Goal: Transaction & Acquisition: Download file/media

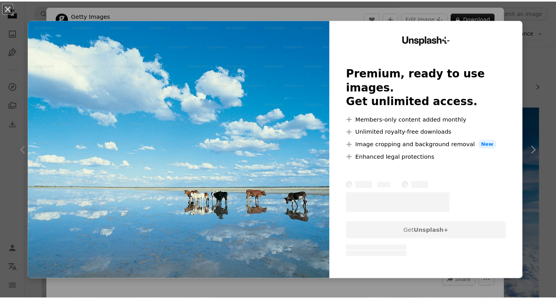
scroll to position [24, 0]
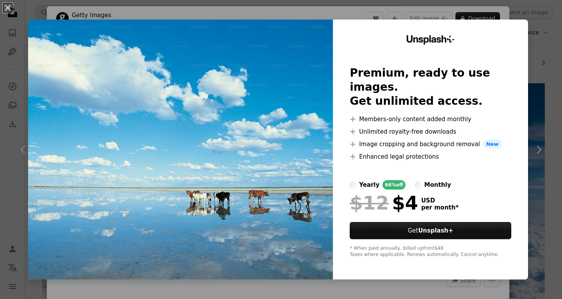
click at [547, 31] on div "An X shape Unsplash+ Premium, ready to use images. Get unlimited access. A plus…" at bounding box center [281, 149] width 562 height 299
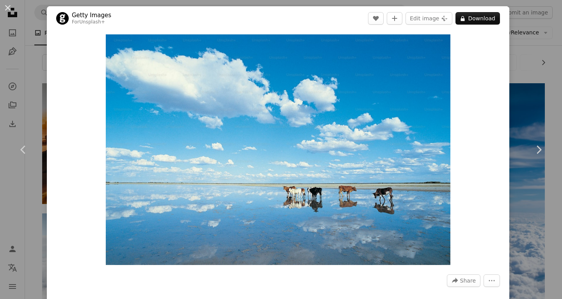
click at [527, 37] on div "An X shape Chevron left Chevron right Getty Images For Unsplash+ A heart A plus…" at bounding box center [281, 149] width 562 height 299
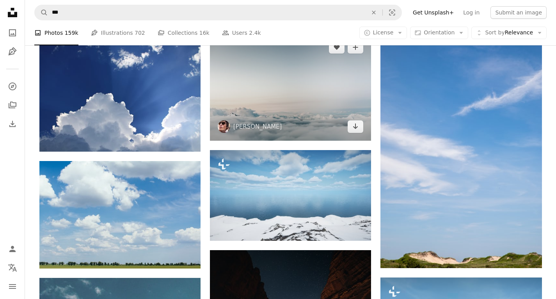
scroll to position [558, 0]
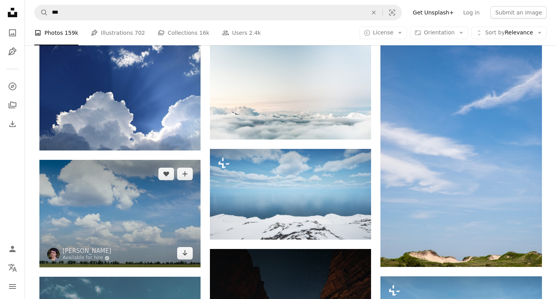
click at [157, 207] on img at bounding box center [119, 213] width 161 height 107
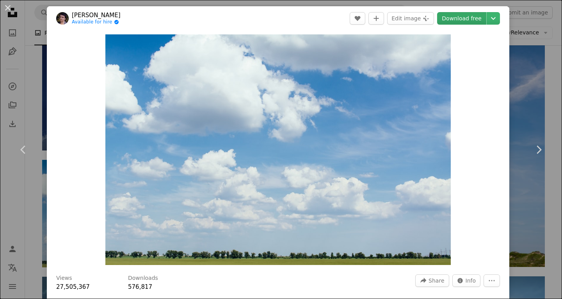
click at [451, 24] on link "Download free" at bounding box center [461, 18] width 49 height 12
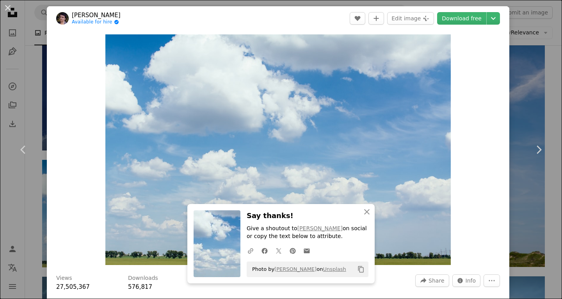
click at [532, 72] on div "An X shape Chevron left Chevron right An X shape Close Say thanks! Give a shout…" at bounding box center [281, 149] width 562 height 299
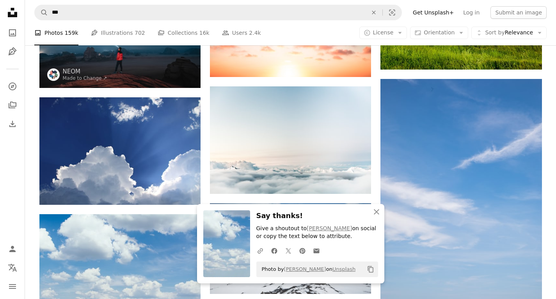
scroll to position [504, 0]
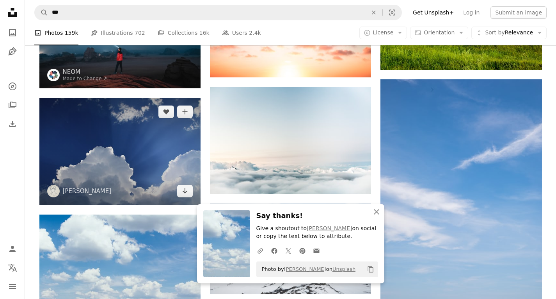
click at [163, 148] on img at bounding box center [119, 151] width 161 height 107
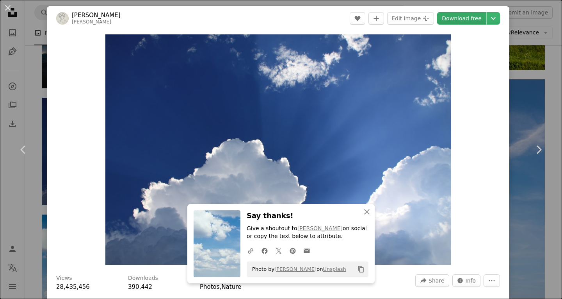
click at [463, 20] on link "Download free" at bounding box center [461, 18] width 49 height 12
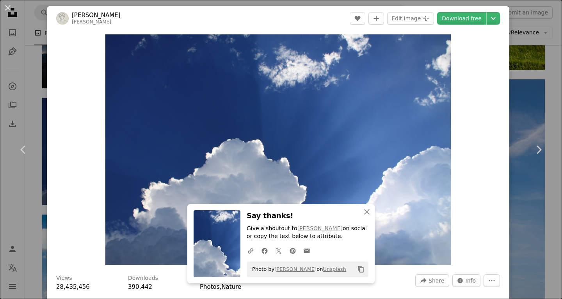
click at [537, 48] on div "An X shape Chevron left Chevron right An X shape Close Say thanks! Give a shout…" at bounding box center [281, 149] width 562 height 299
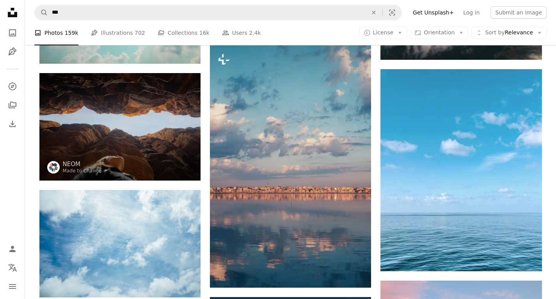
scroll to position [966, 0]
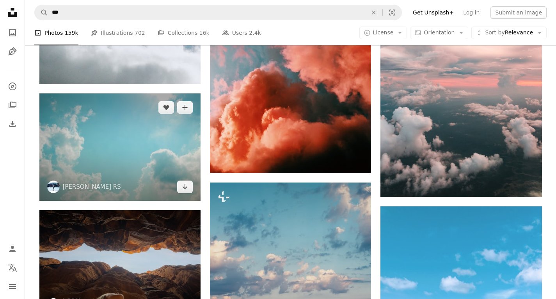
click at [169, 149] on img at bounding box center [119, 146] width 161 height 107
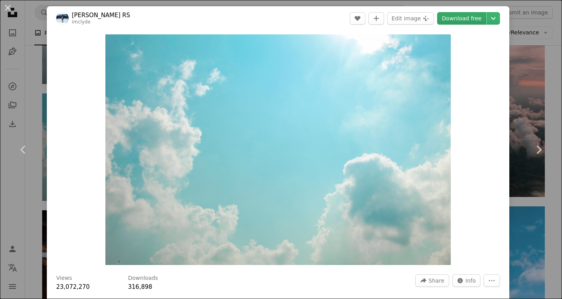
click at [451, 18] on link "Download free" at bounding box center [461, 18] width 49 height 12
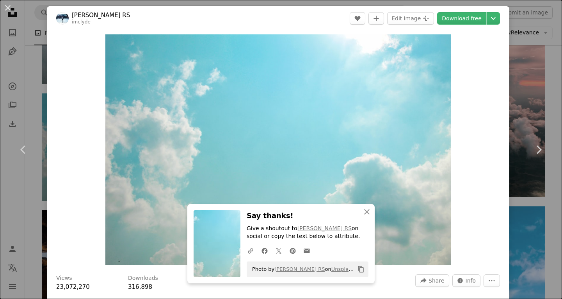
click at [517, 74] on div "An X shape Chevron left Chevron right An X shape Close Say thanks! Give a shout…" at bounding box center [281, 149] width 562 height 299
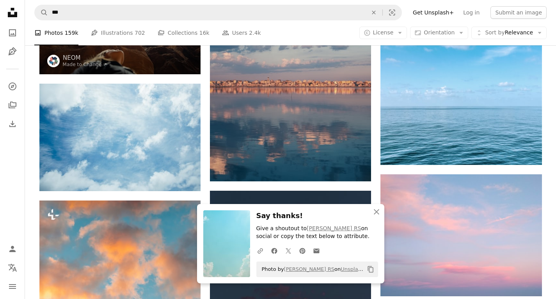
scroll to position [1280, 0]
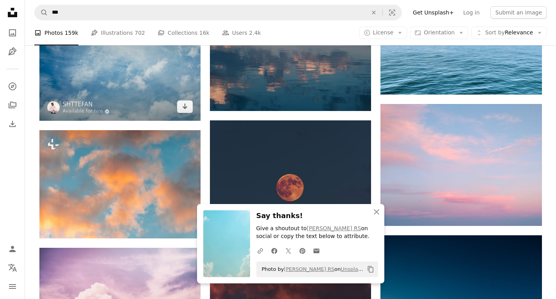
click at [189, 82] on img at bounding box center [119, 66] width 161 height 107
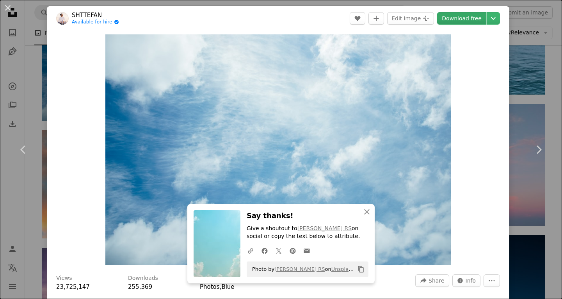
click at [456, 16] on link "Download free" at bounding box center [461, 18] width 49 height 12
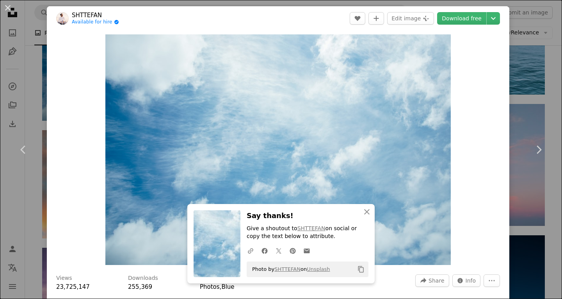
click at [539, 38] on div "An X shape Chevron left Chevron right An X shape Close Say thanks! Give a shout…" at bounding box center [281, 149] width 562 height 299
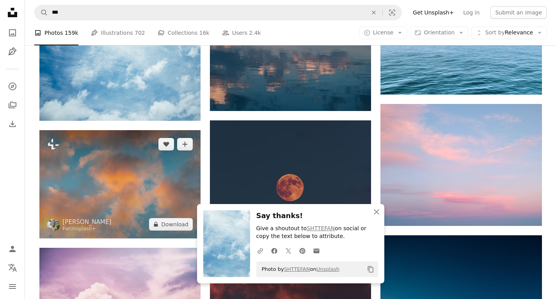
click at [130, 153] on img at bounding box center [119, 184] width 161 height 108
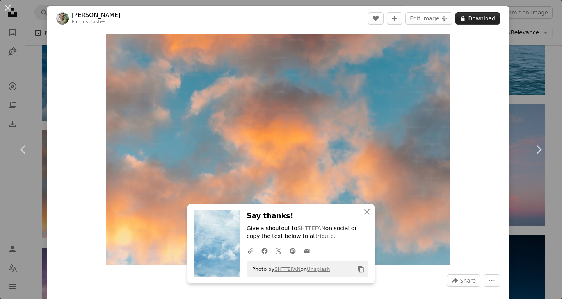
click at [469, 22] on button "A lock Download" at bounding box center [478, 18] width 45 height 12
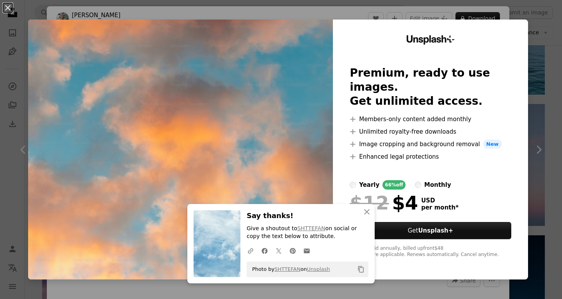
click at [539, 84] on div "An X shape An X shape Close Say thanks! Give a shoutout to SHTTEFAN on social o…" at bounding box center [281, 149] width 562 height 299
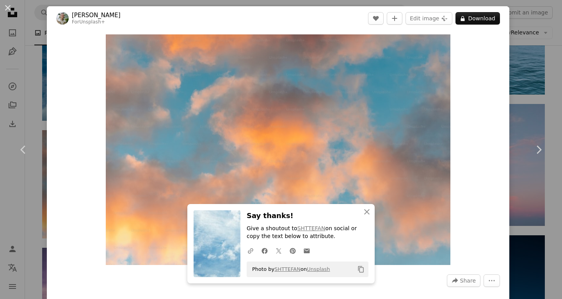
click at [527, 96] on div "An X shape Chevron left Chevron right An X shape Close Say thanks! Give a shout…" at bounding box center [281, 149] width 562 height 299
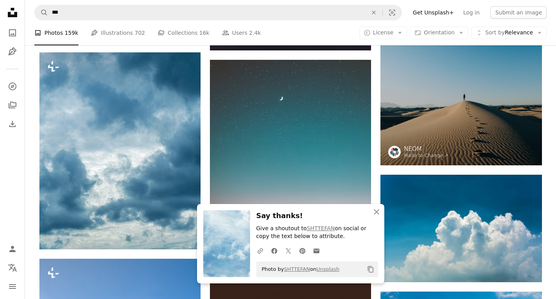
scroll to position [1592, 0]
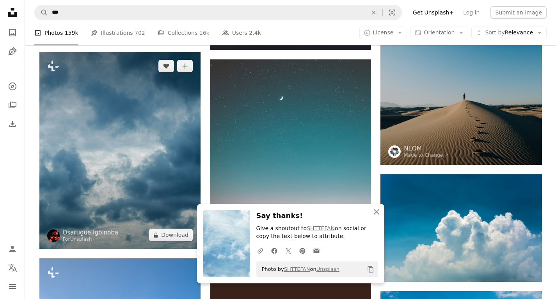
click at [176, 159] on img at bounding box center [119, 150] width 161 height 197
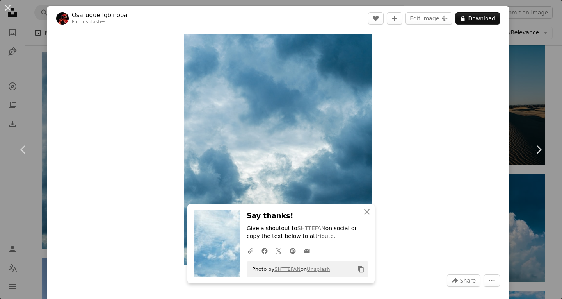
click at [522, 61] on div "An X shape Chevron left Chevron right An X shape Close Say thanks! Give a shout…" at bounding box center [281, 149] width 562 height 299
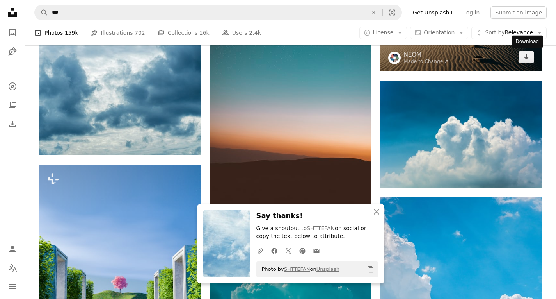
scroll to position [1687, 0]
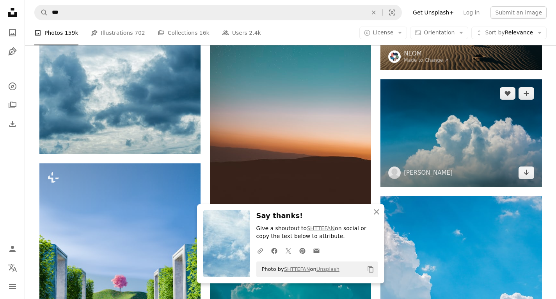
click at [469, 143] on img at bounding box center [461, 132] width 161 height 107
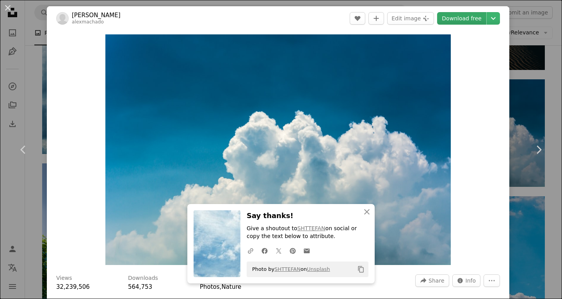
click at [455, 20] on link "Download free" at bounding box center [461, 18] width 49 height 12
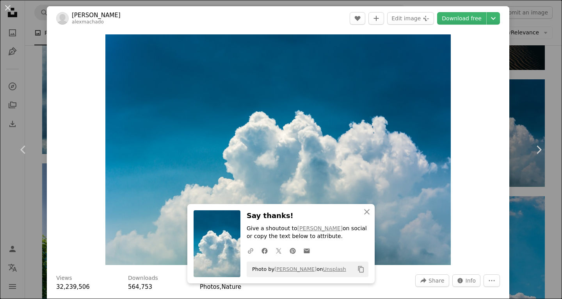
click at [529, 48] on div "An X shape Chevron left Chevron right An X shape Close Say thanks! Give a shout…" at bounding box center [281, 149] width 562 height 299
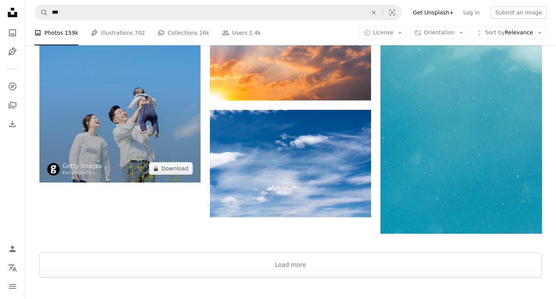
scroll to position [2162, 0]
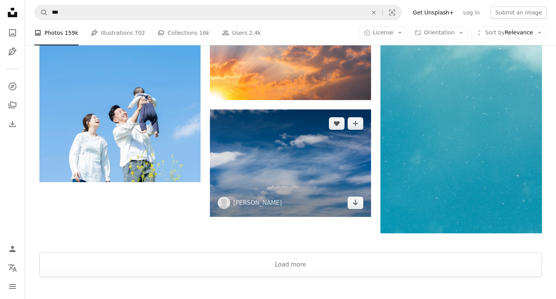
click at [296, 146] on img at bounding box center [290, 162] width 161 height 107
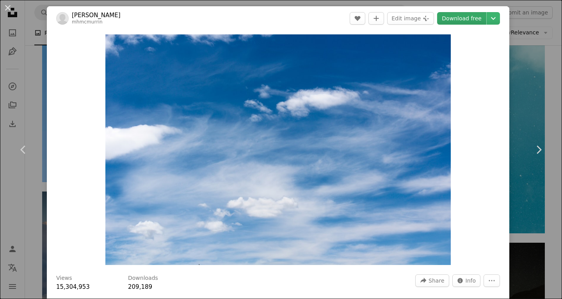
click at [456, 20] on link "Download free" at bounding box center [461, 18] width 49 height 12
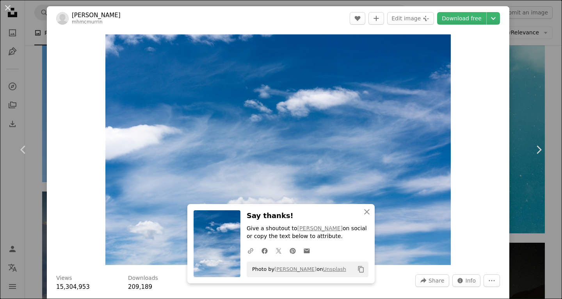
click at [536, 97] on div "An X shape Chevron left Chevron right An X shape Close Say thanks! Give a shout…" at bounding box center [281, 149] width 562 height 299
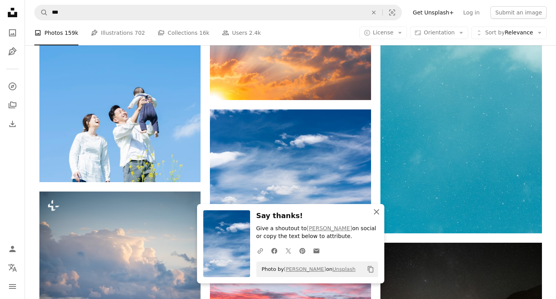
click at [376, 213] on icon "An X shape" at bounding box center [376, 211] width 9 height 9
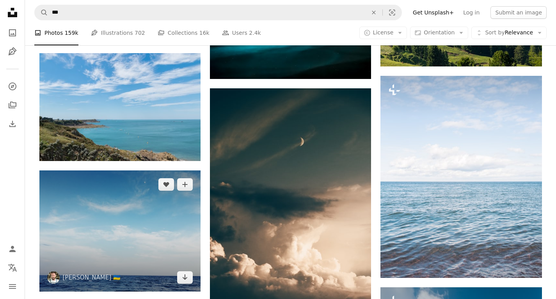
scroll to position [2668, 0]
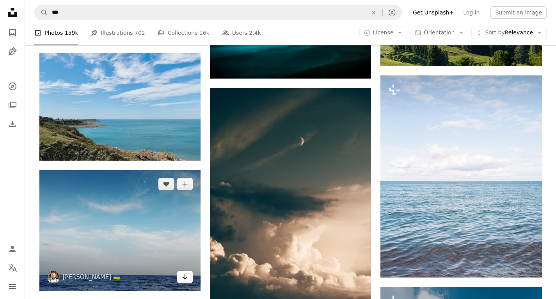
click at [185, 281] on icon "Arrow pointing down" at bounding box center [185, 276] width 6 height 9
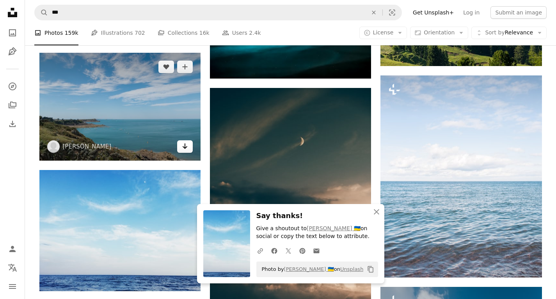
click at [180, 148] on link "Arrow pointing down" at bounding box center [185, 146] width 16 height 12
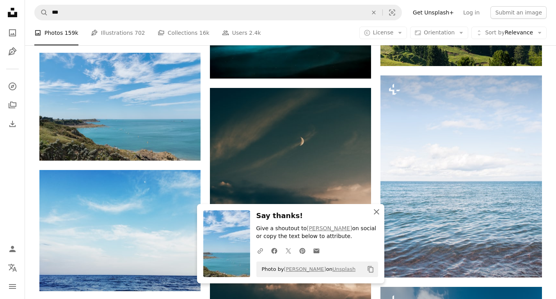
click at [375, 206] on button "An X shape Close" at bounding box center [377, 212] width 16 height 16
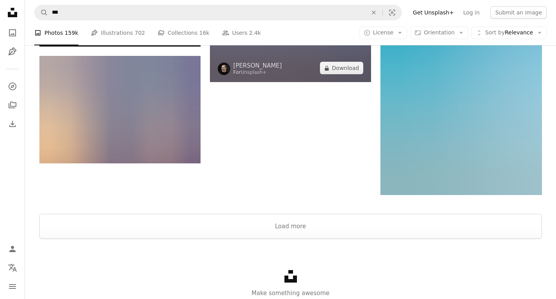
scroll to position [3445, 0]
